Goal: Navigation & Orientation: Understand site structure

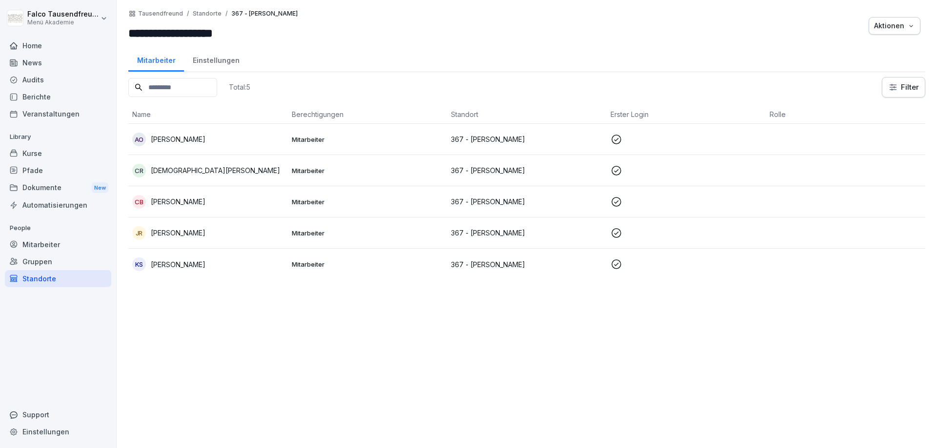
click at [46, 115] on div "Veranstaltungen" at bounding box center [58, 113] width 106 height 17
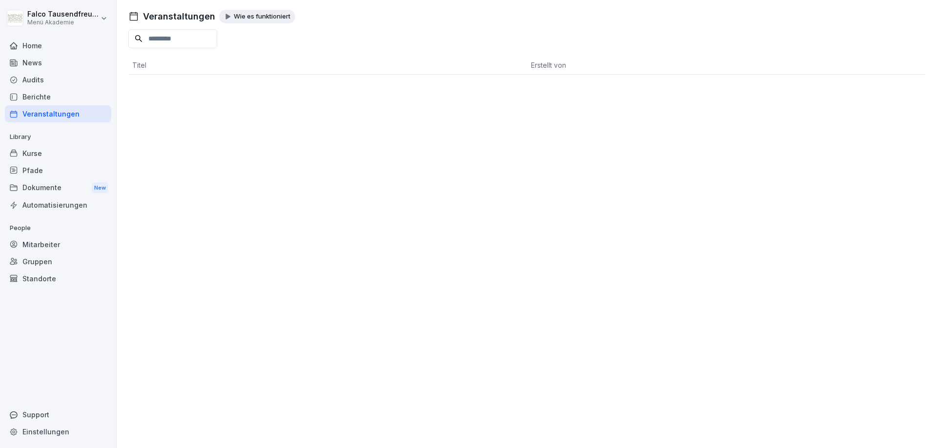
click at [35, 93] on div "Berichte" at bounding box center [58, 96] width 106 height 17
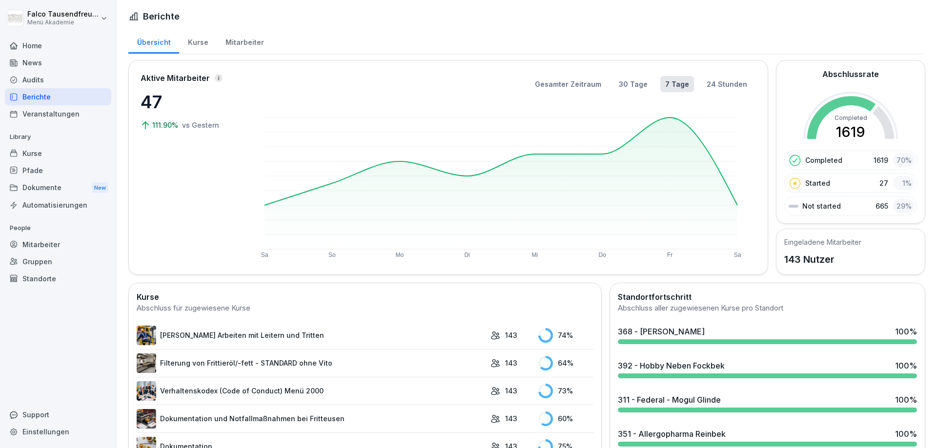
click at [196, 44] on div "Kurse" at bounding box center [198, 41] width 38 height 25
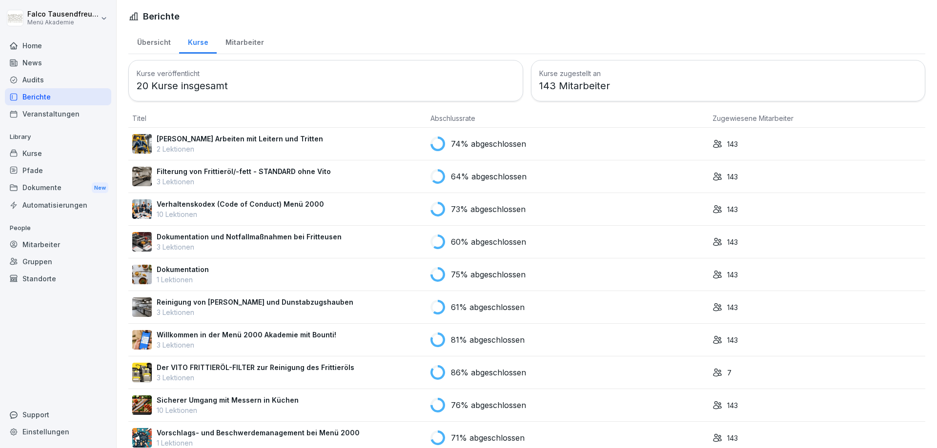
click at [242, 39] on div "Mitarbeiter" at bounding box center [245, 41] width 56 height 25
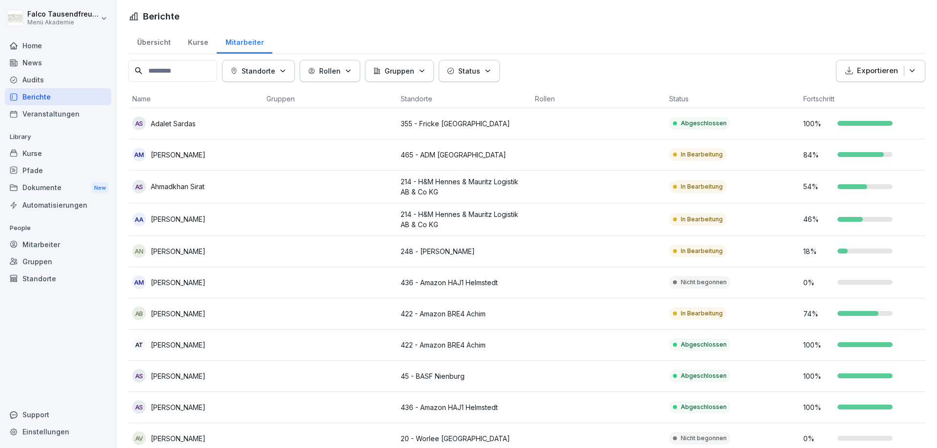
click at [275, 75] on p "Standorte" at bounding box center [259, 71] width 34 height 10
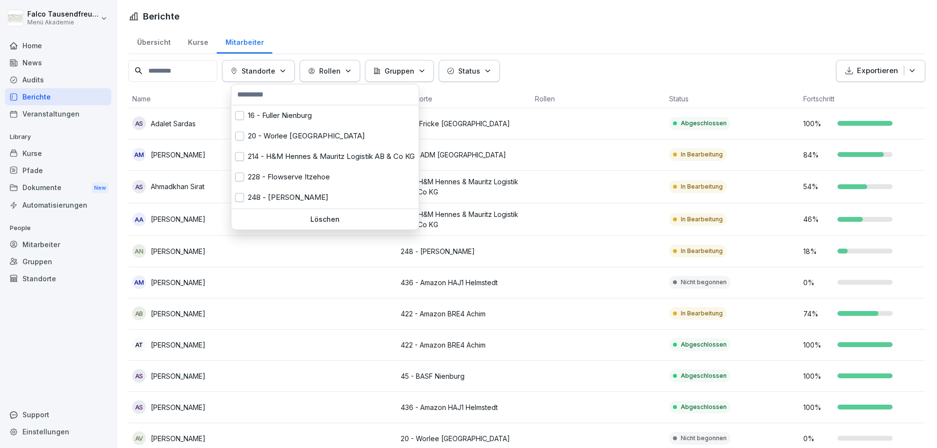
click at [446, 75] on button "Status" at bounding box center [469, 71] width 61 height 22
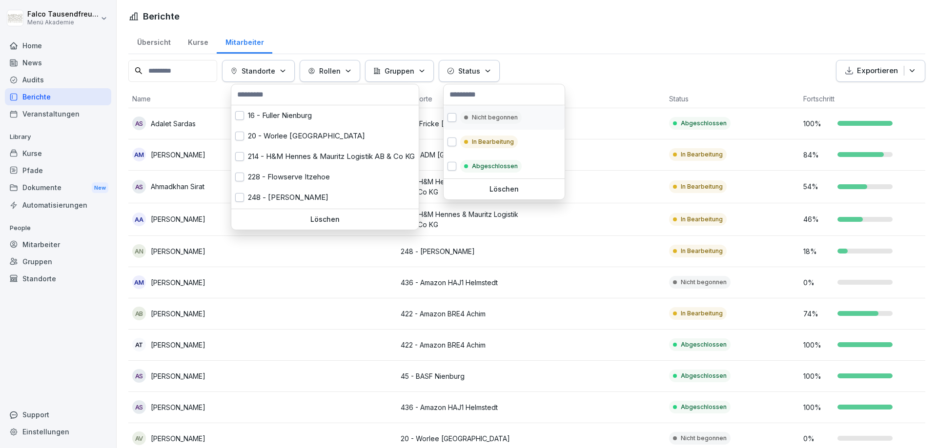
click at [479, 118] on p "Nicht begonnen" at bounding box center [495, 117] width 46 height 9
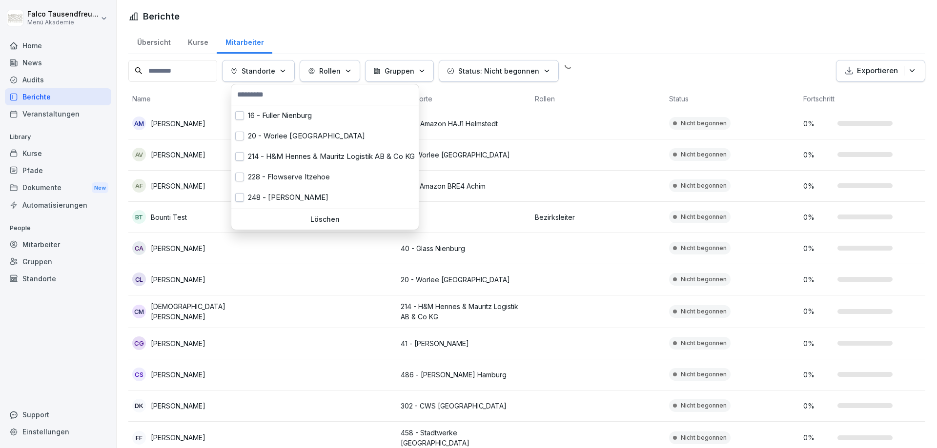
click at [613, 55] on html "[PERSON_NAME] Menü Akademie Home News Audits Berichte Veranstaltungen Library K…" at bounding box center [468, 224] width 937 height 448
click at [335, 226] on div "Löschen" at bounding box center [324, 219] width 187 height 20
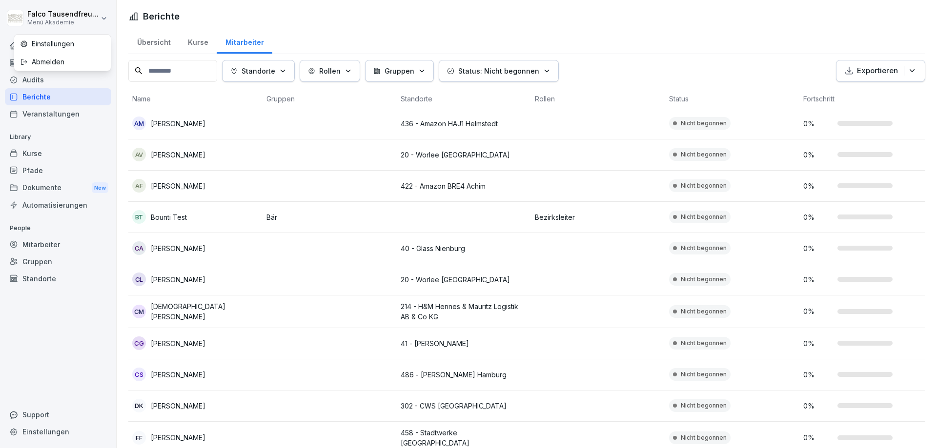
click at [37, 12] on html "[PERSON_NAME] Menü Akademie Home News Audits Berichte Veranstaltungen Library K…" at bounding box center [468, 224] width 937 height 448
click at [27, 101] on html "[PERSON_NAME] Menü Akademie Home News Audits Berichte Veranstaltungen Library K…" at bounding box center [468, 224] width 937 height 448
click at [28, 53] on div "Home" at bounding box center [58, 45] width 106 height 17
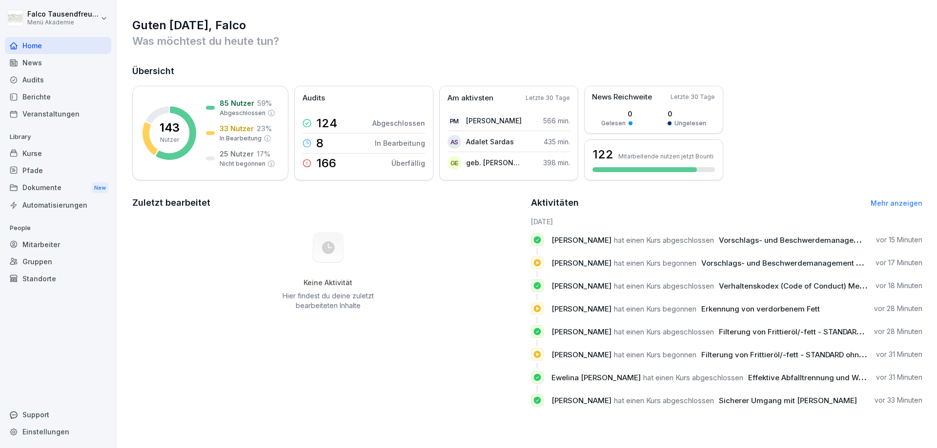
click at [21, 51] on div "Home" at bounding box center [58, 45] width 106 height 17
